Goal: Task Accomplishment & Management: Use online tool/utility

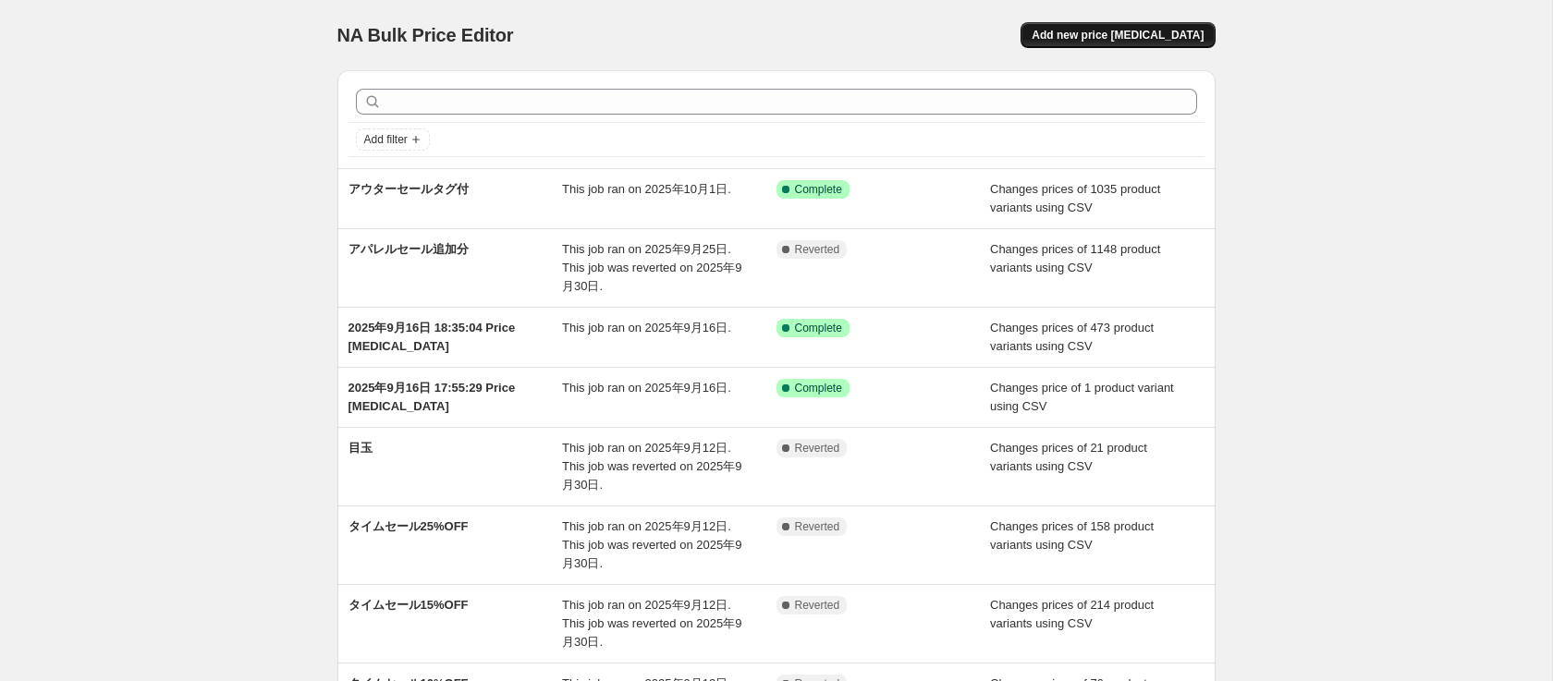
click at [1176, 43] on button "Add new price [MEDICAL_DATA]" at bounding box center [1117, 35] width 194 height 26
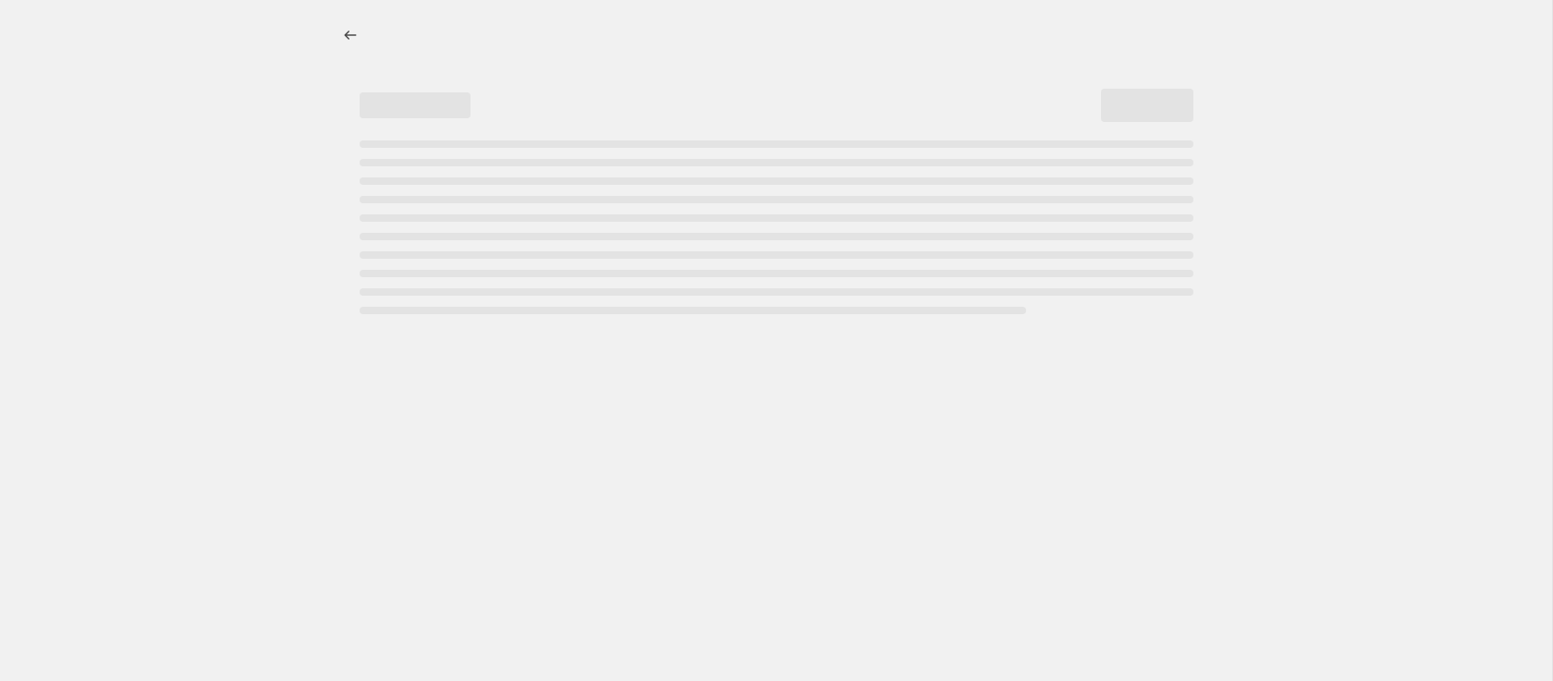
select select "percentage"
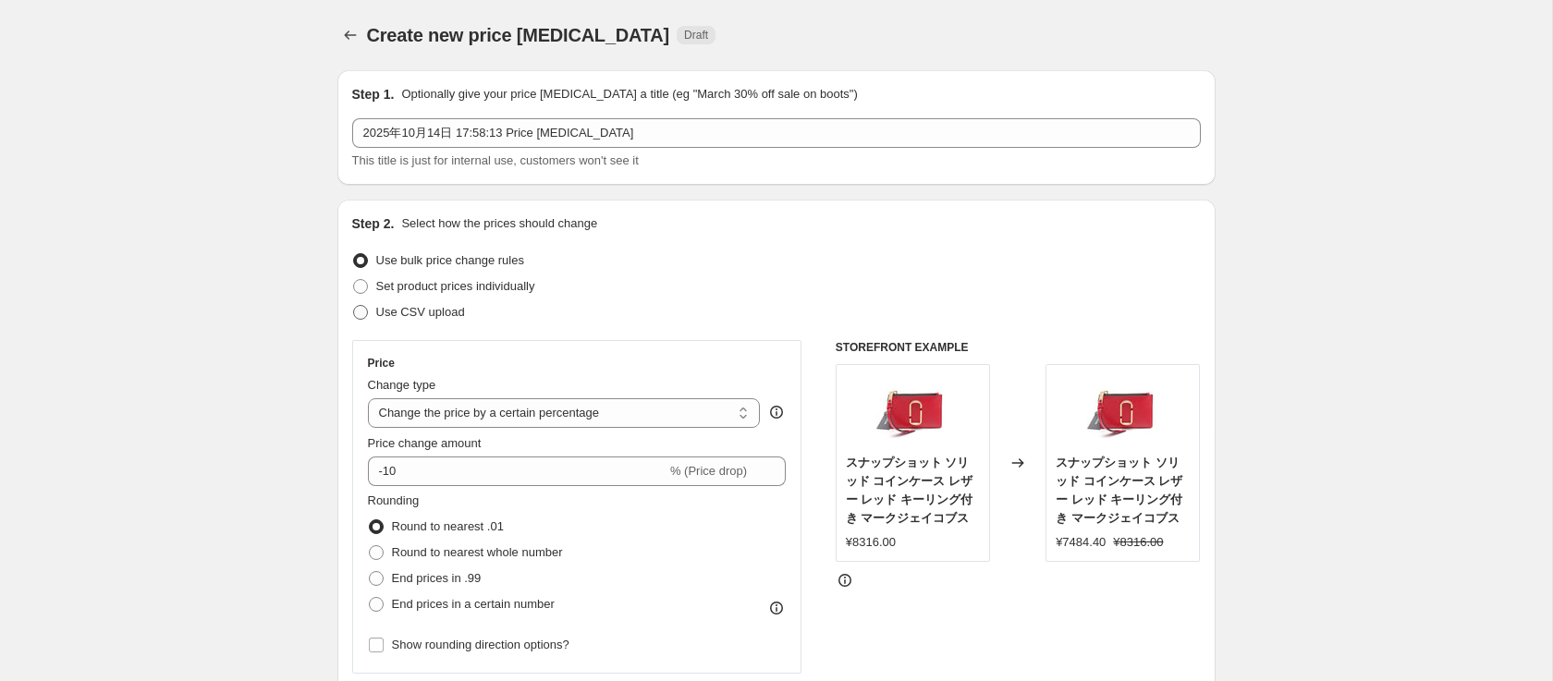
click at [436, 316] on span "Use CSV upload" at bounding box center [420, 312] width 89 height 14
click at [354, 306] on input "Use CSV upload" at bounding box center [353, 305] width 1 height 1
radio input "true"
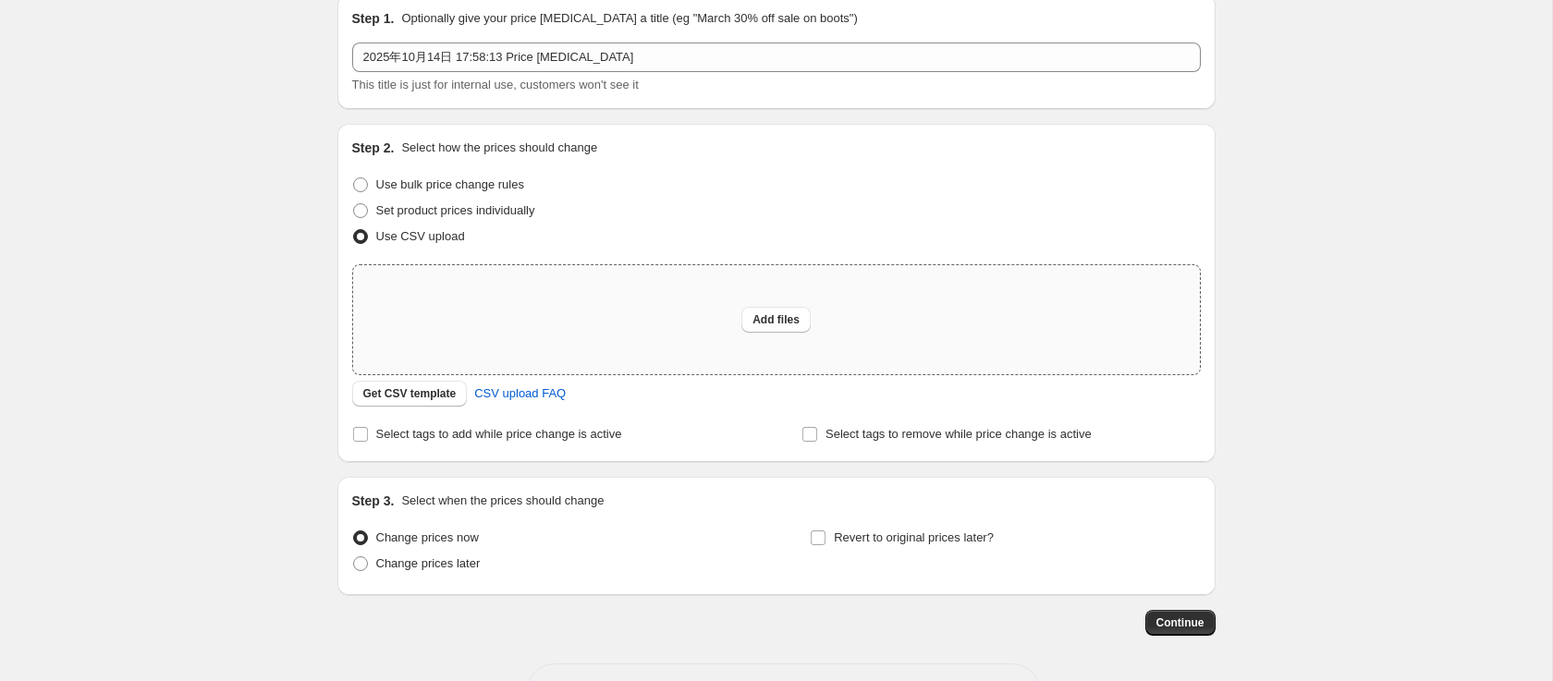
scroll to position [77, 0]
click at [445, 391] on span "Get CSV template" at bounding box center [409, 392] width 93 height 15
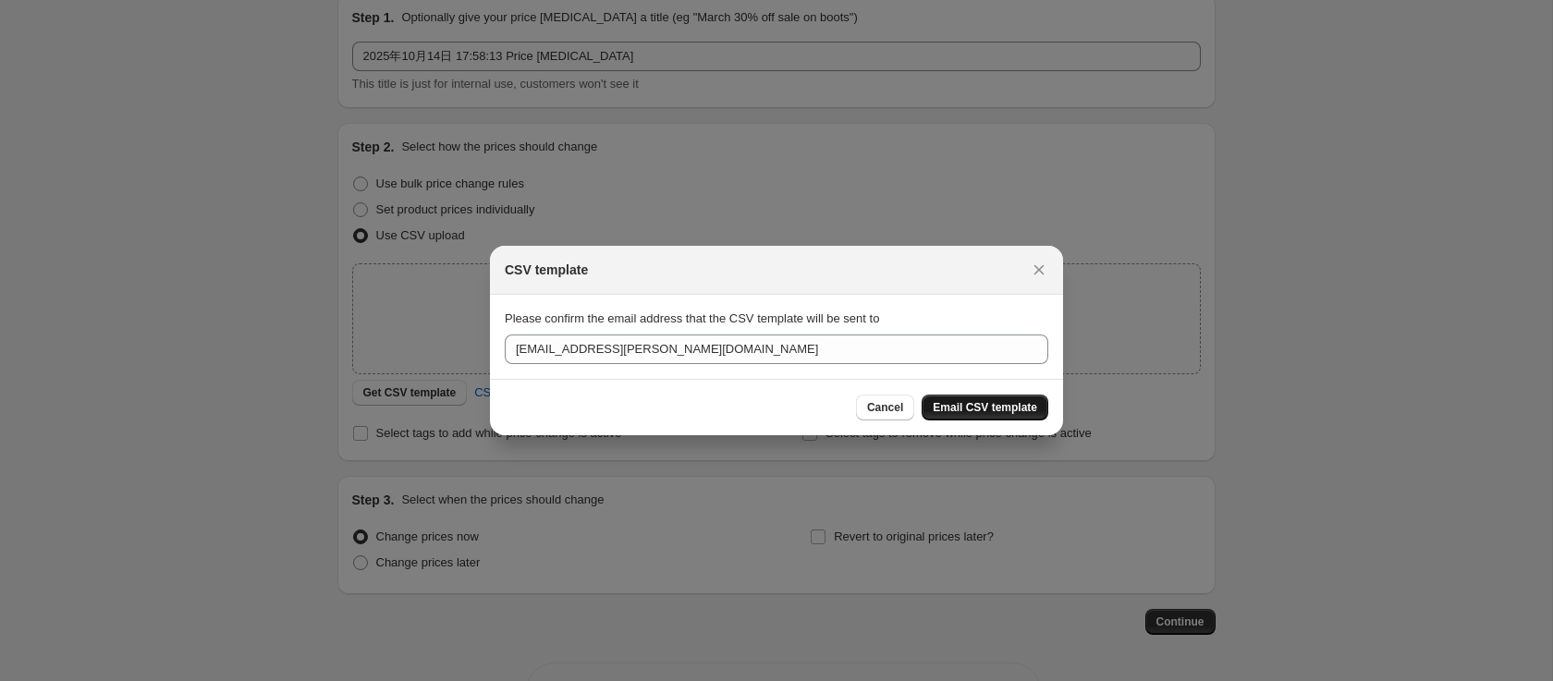
click at [961, 400] on span "Email CSV template" at bounding box center [985, 407] width 104 height 15
